Goal: Information Seeking & Learning: Compare options

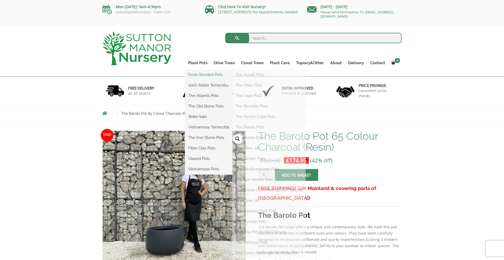
click at [202, 73] on link "Resin Bonded Pots" at bounding box center [208, 75] width 47 height 8
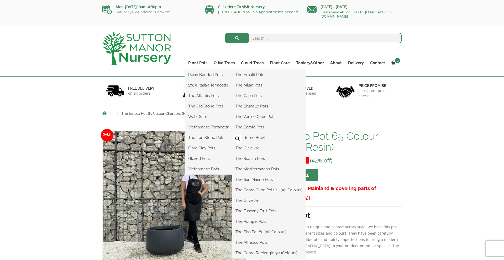
click at [250, 94] on link "The Capri Pots" at bounding box center [268, 96] width 73 height 8
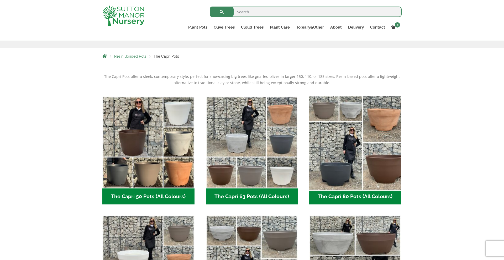
scroll to position [86, 0]
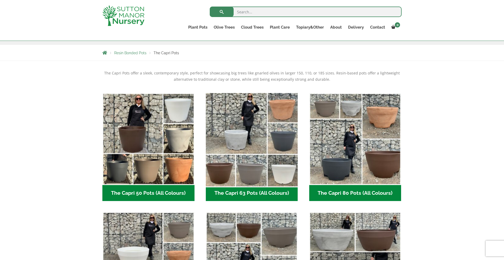
click at [253, 135] on img "Visit product category The Capri 63 Pots (All Colours)" at bounding box center [251, 139] width 97 height 97
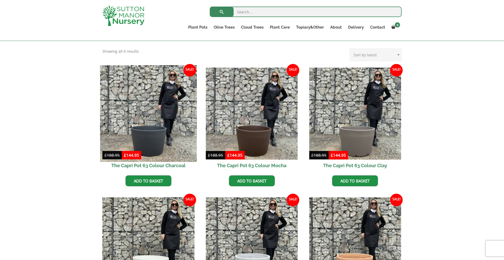
scroll to position [109, 0]
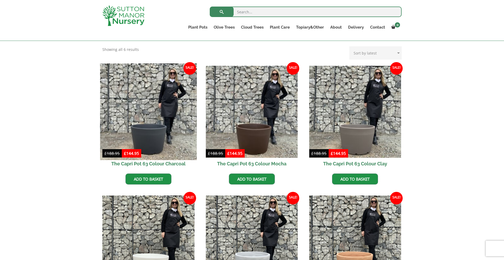
click at [138, 121] on img at bounding box center [148, 111] width 97 height 97
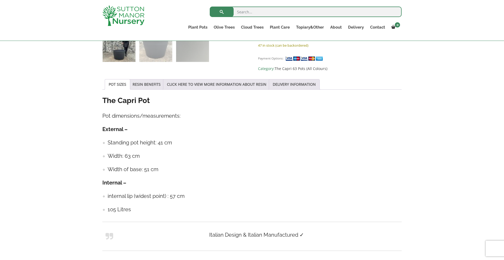
scroll to position [265, 0]
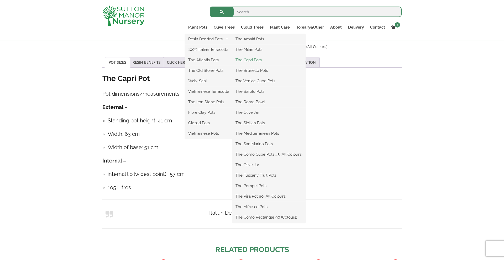
click at [247, 59] on link "The Capri Pots" at bounding box center [268, 60] width 73 height 8
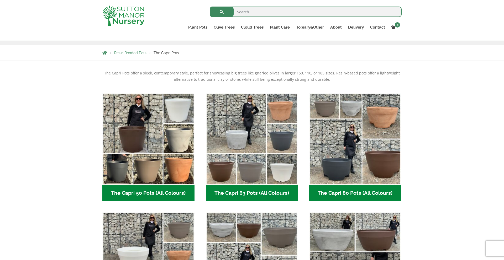
scroll to position [96, 0]
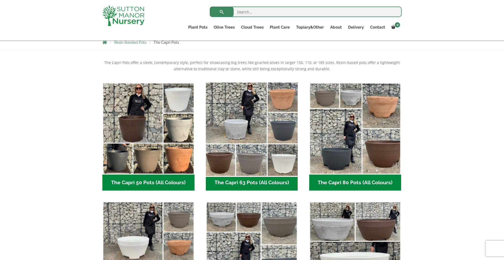
click at [247, 124] on img "Visit product category The Capri 63 Pots (All Colours)" at bounding box center [251, 128] width 97 height 97
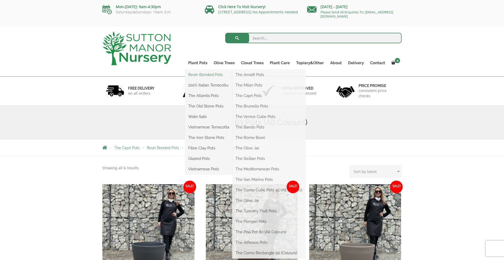
click at [201, 75] on link "Resin Bonded Pots" at bounding box center [208, 75] width 47 height 8
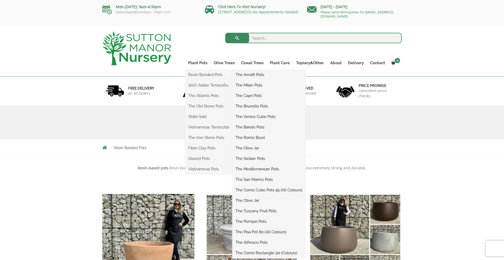
click at [254, 126] on link "The Barolo Pots" at bounding box center [268, 127] width 73 height 8
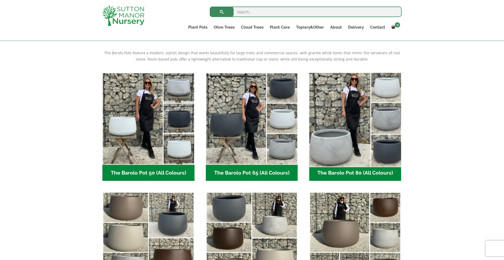
scroll to position [110, 0]
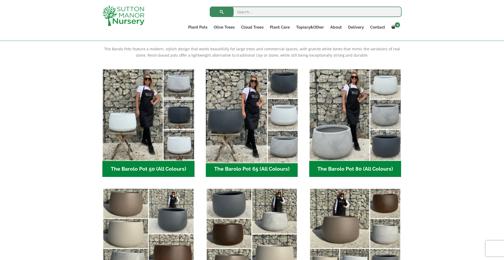
click at [245, 125] on img "Visit product category The Barolo Pot 65 (All Colours)" at bounding box center [251, 115] width 97 height 97
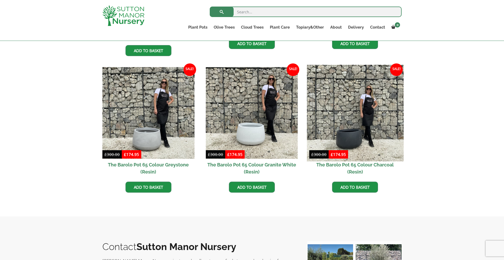
scroll to position [260, 0]
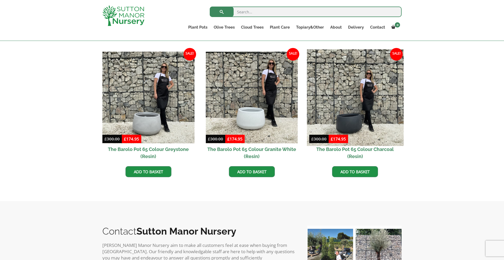
click at [352, 119] on img at bounding box center [355, 97] width 97 height 97
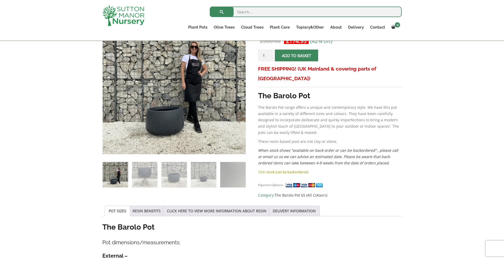
scroll to position [99, 0]
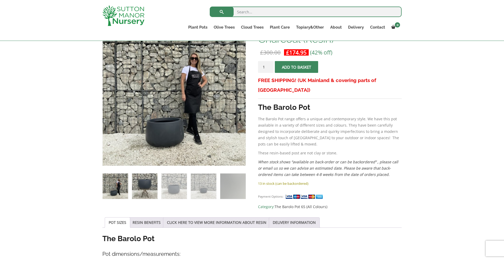
click at [142, 183] on img at bounding box center [144, 186] width 25 height 25
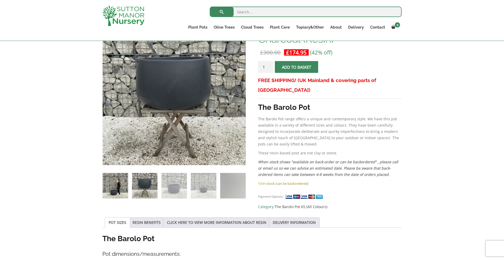
click at [117, 181] on img at bounding box center [115, 185] width 25 height 25
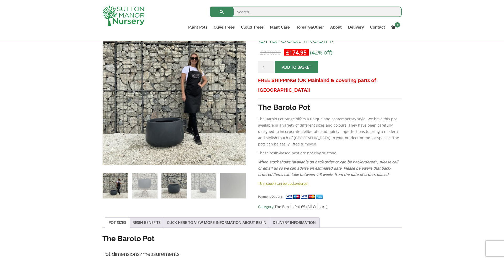
click at [178, 184] on img at bounding box center [173, 185] width 25 height 25
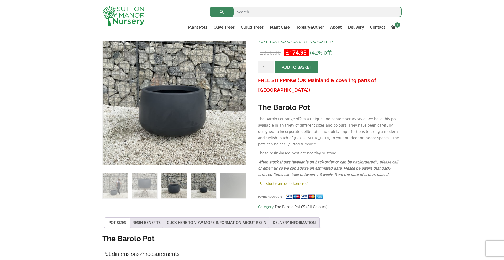
click at [201, 185] on img at bounding box center [203, 185] width 25 height 25
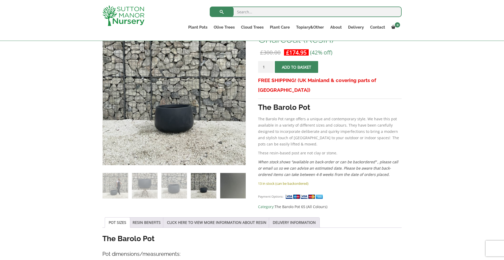
click at [231, 186] on img at bounding box center [232, 185] width 25 height 25
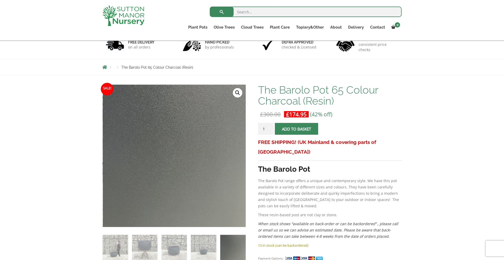
scroll to position [32, 0]
